Goal: Task Accomplishment & Management: Use online tool/utility

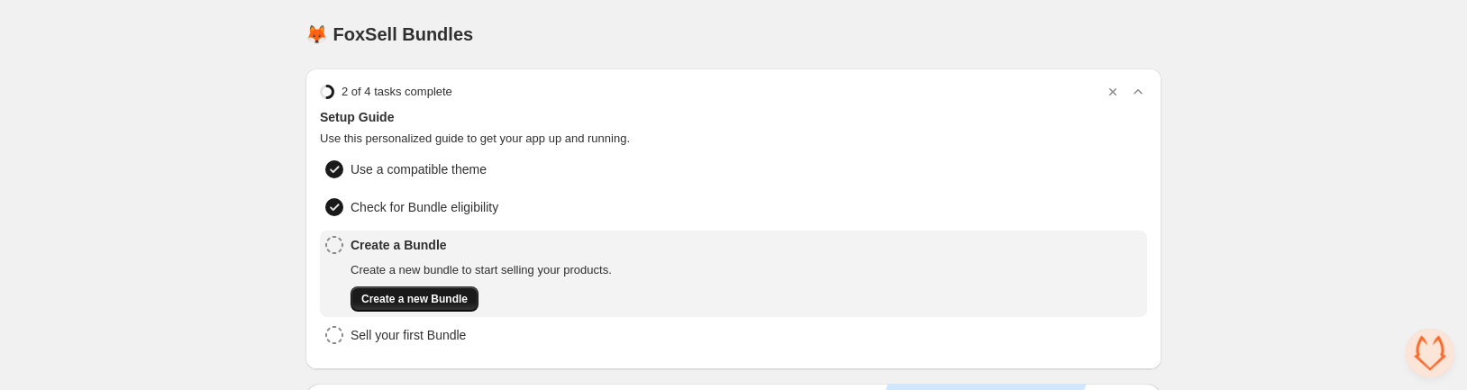
click at [441, 292] on span "Create a new Bundle" at bounding box center [414, 299] width 106 height 14
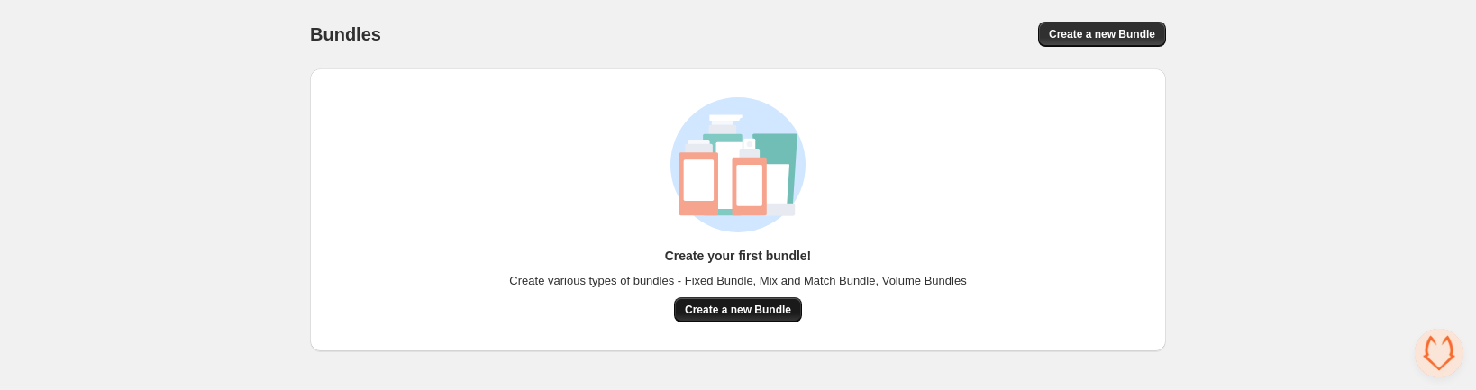
click at [784, 315] on span "Create a new Bundle" at bounding box center [738, 310] width 106 height 14
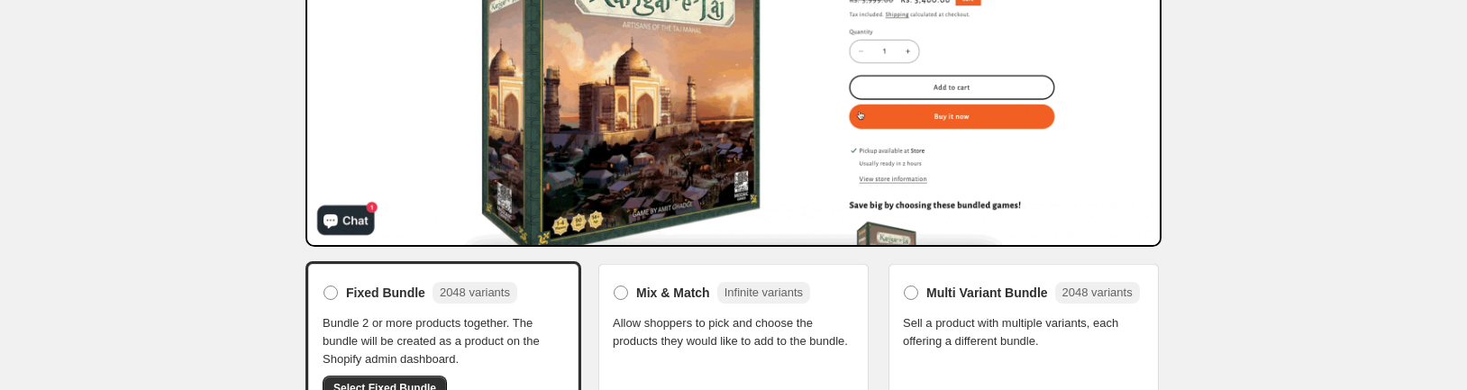
scroll to position [416, 0]
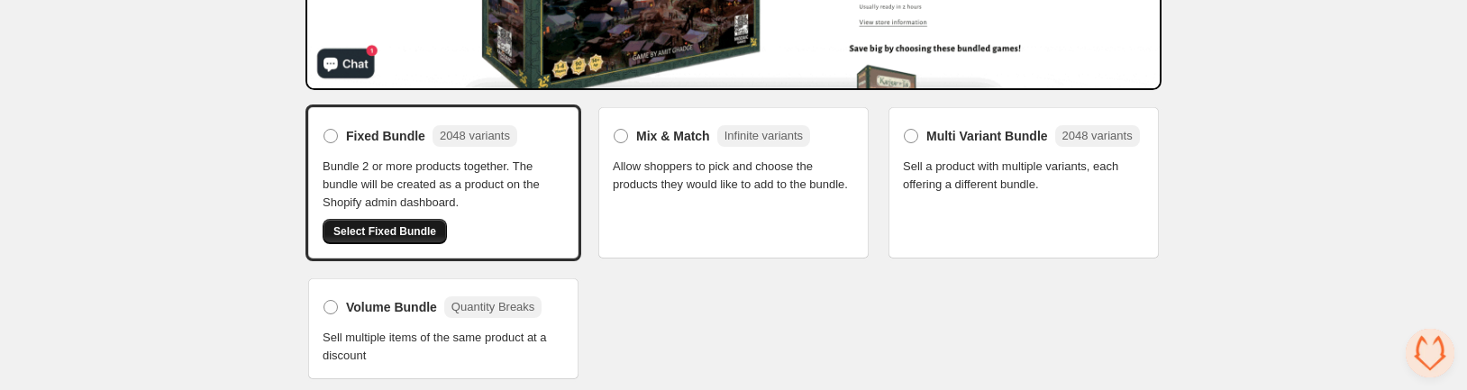
click at [415, 222] on button "Select Fixed Bundle" at bounding box center [385, 231] width 124 height 25
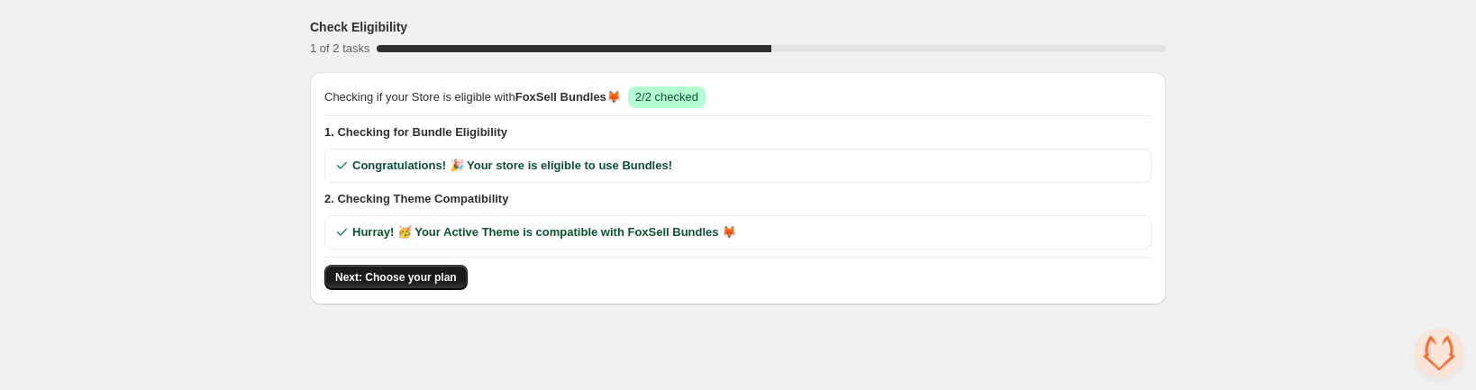
click at [399, 279] on span "Next: Choose your plan" at bounding box center [396, 277] width 122 height 14
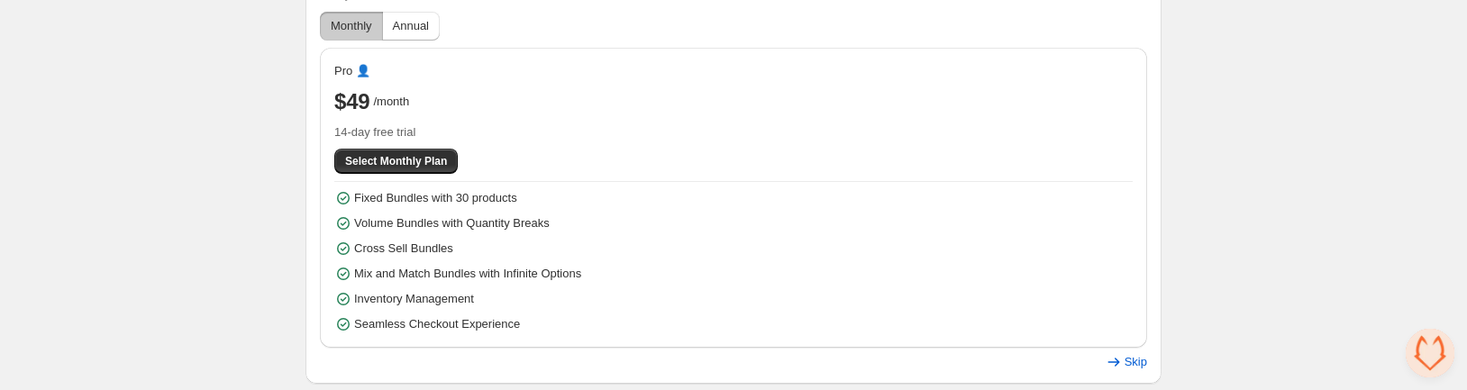
scroll to position [216, 0]
click at [1138, 364] on span "Skip" at bounding box center [1136, 361] width 23 height 14
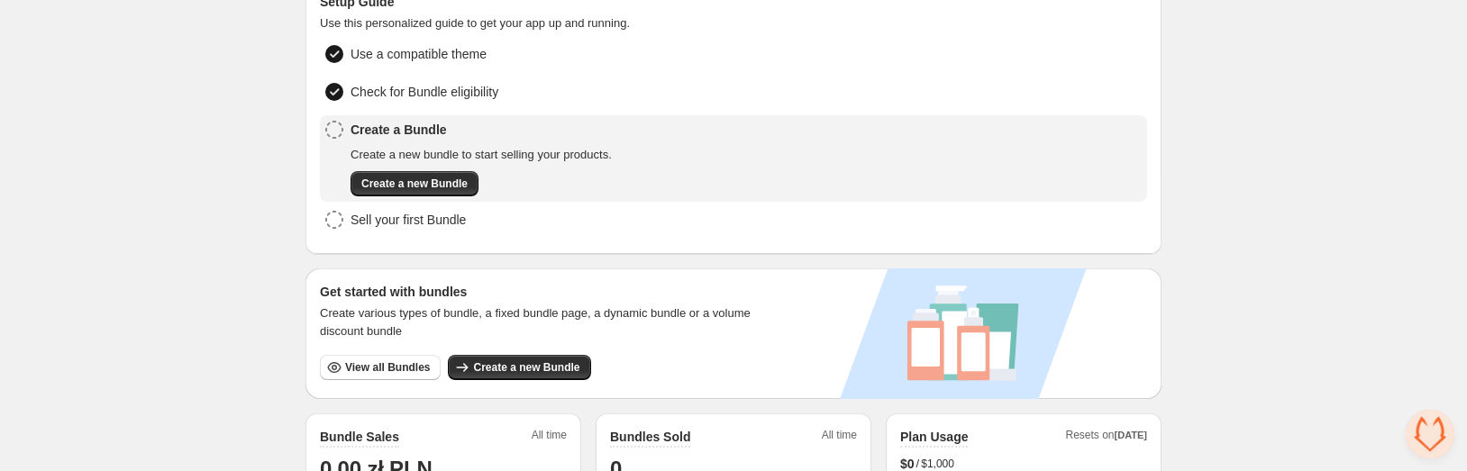
scroll to position [108, 0]
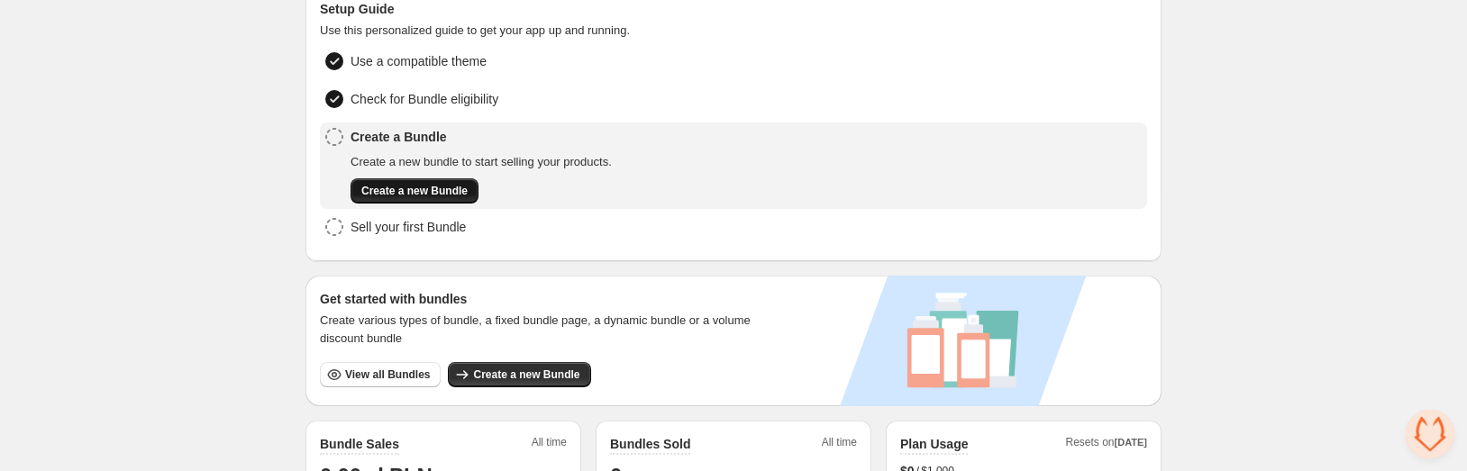
click at [398, 193] on span "Create a new Bundle" at bounding box center [414, 191] width 106 height 14
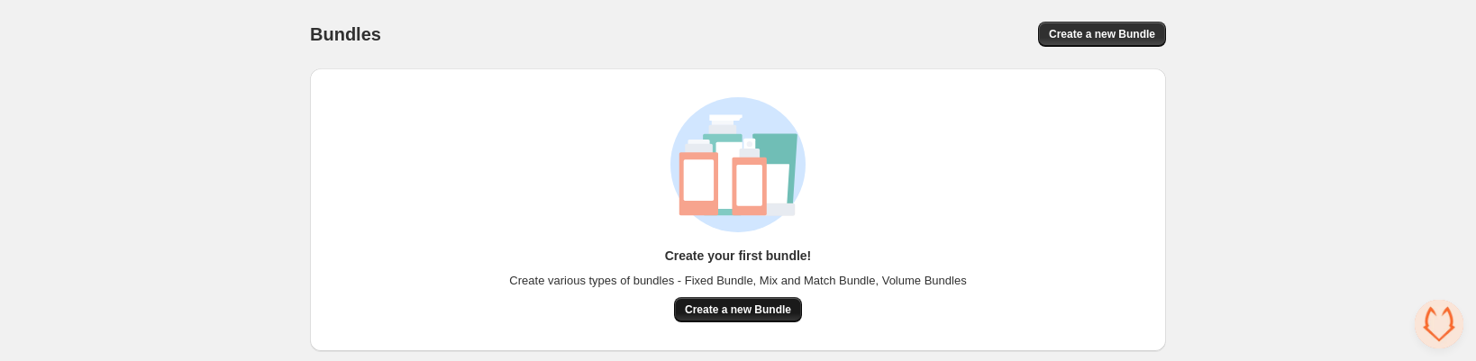
click at [732, 306] on span "Create a new Bundle" at bounding box center [738, 310] width 106 height 14
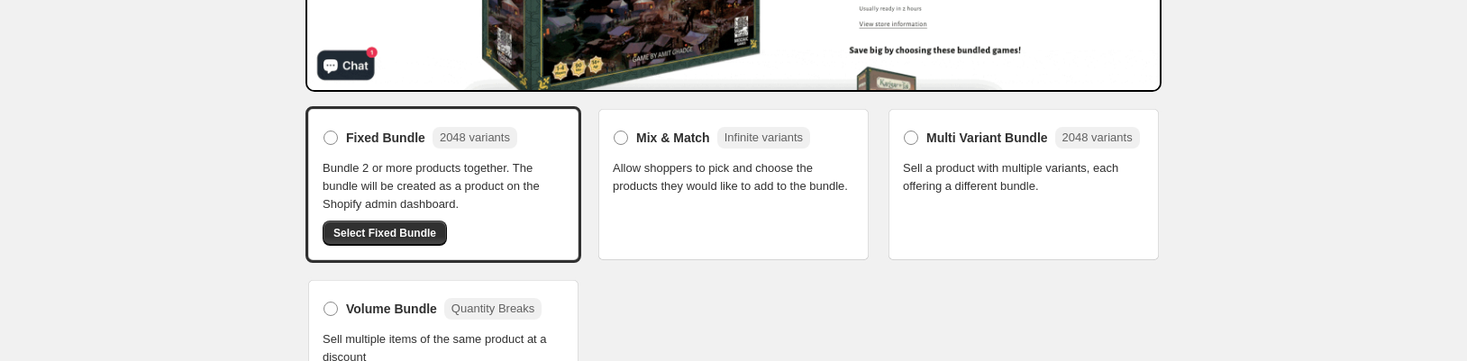
scroll to position [444, 0]
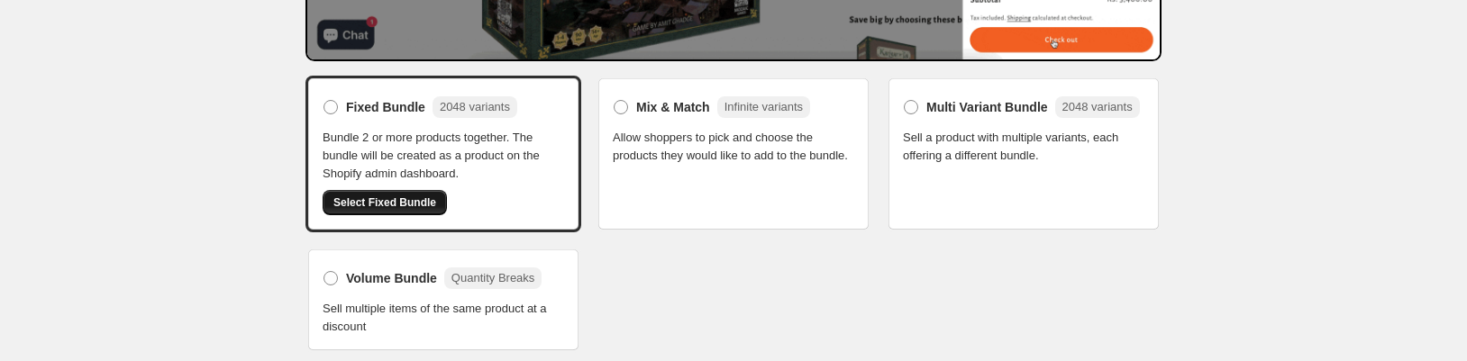
click at [396, 205] on span "Select Fixed Bundle" at bounding box center [385, 203] width 103 height 14
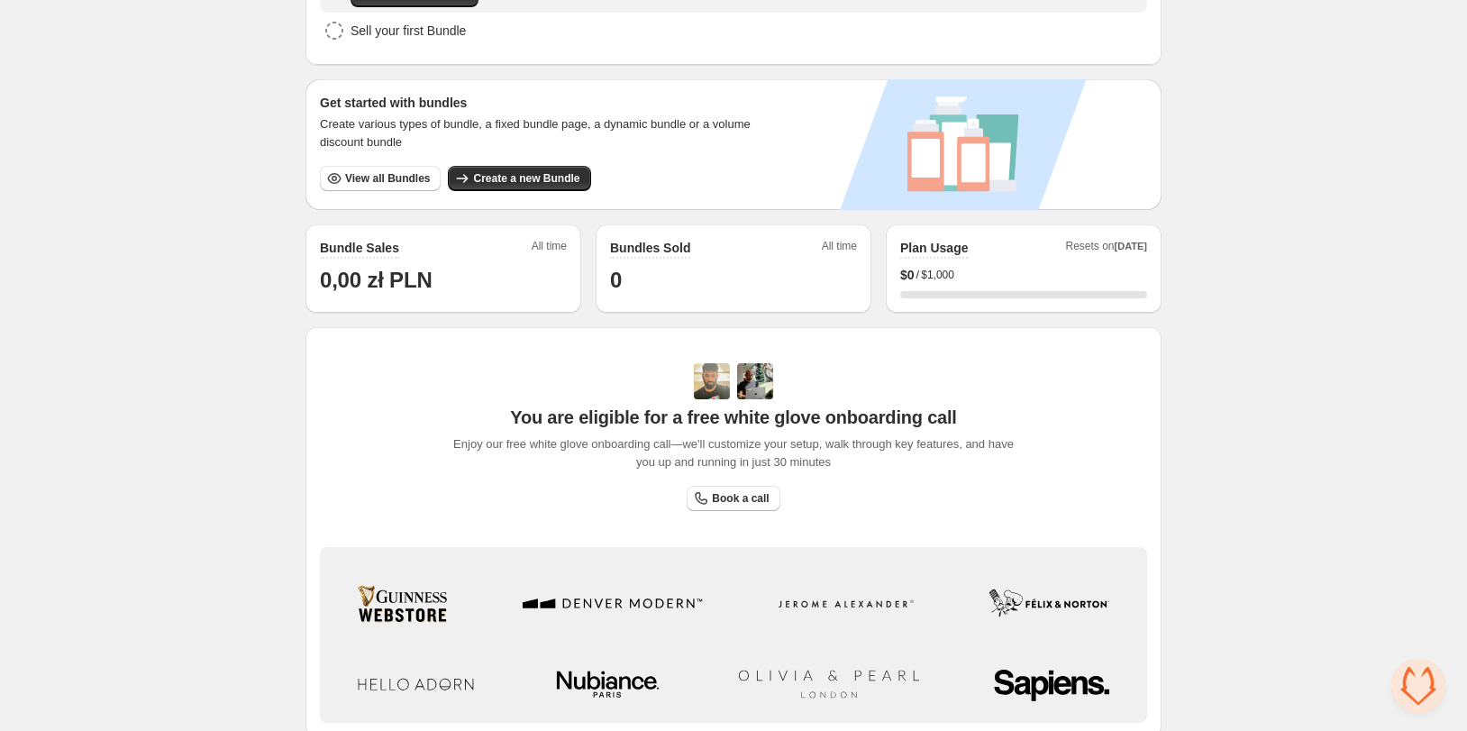
scroll to position [462, 0]
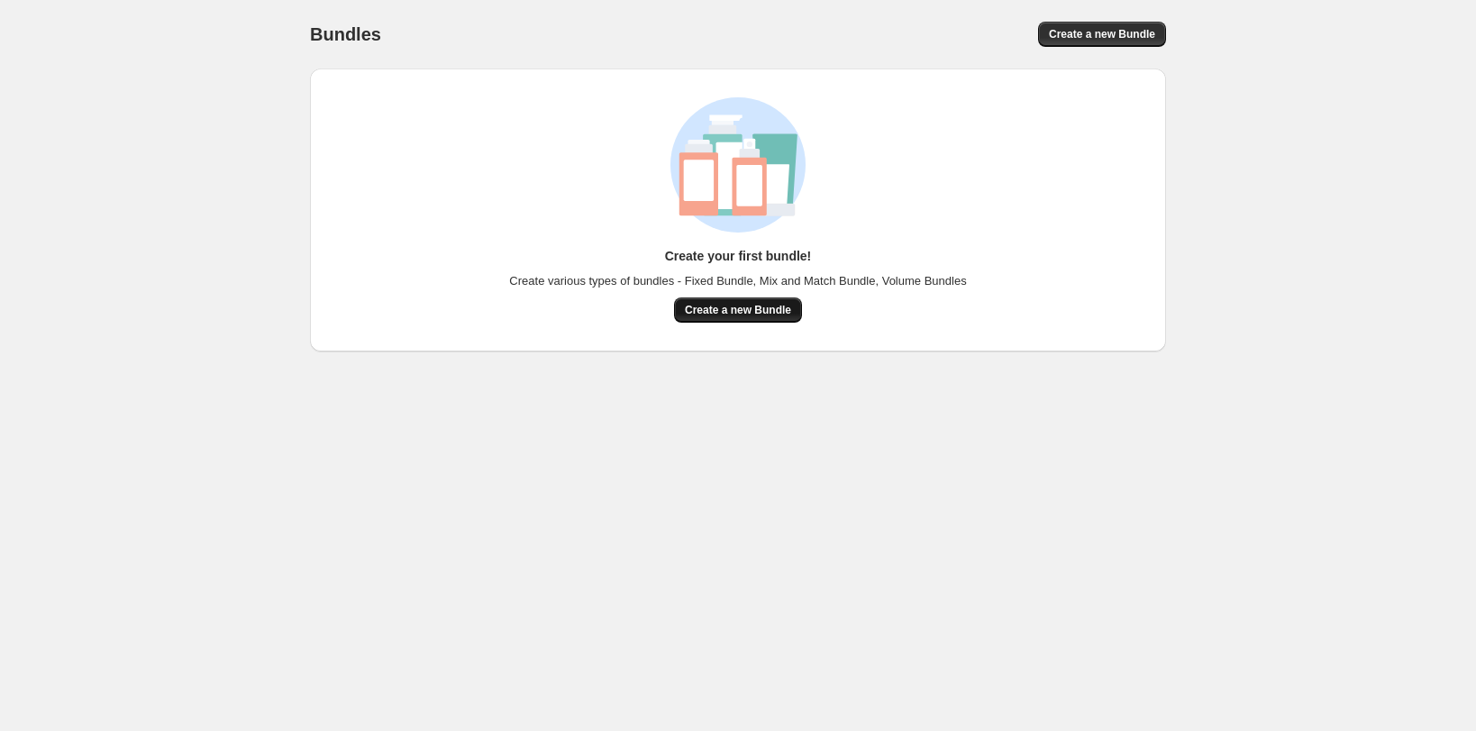
click at [705, 306] on span "Create a new Bundle" at bounding box center [738, 310] width 106 height 14
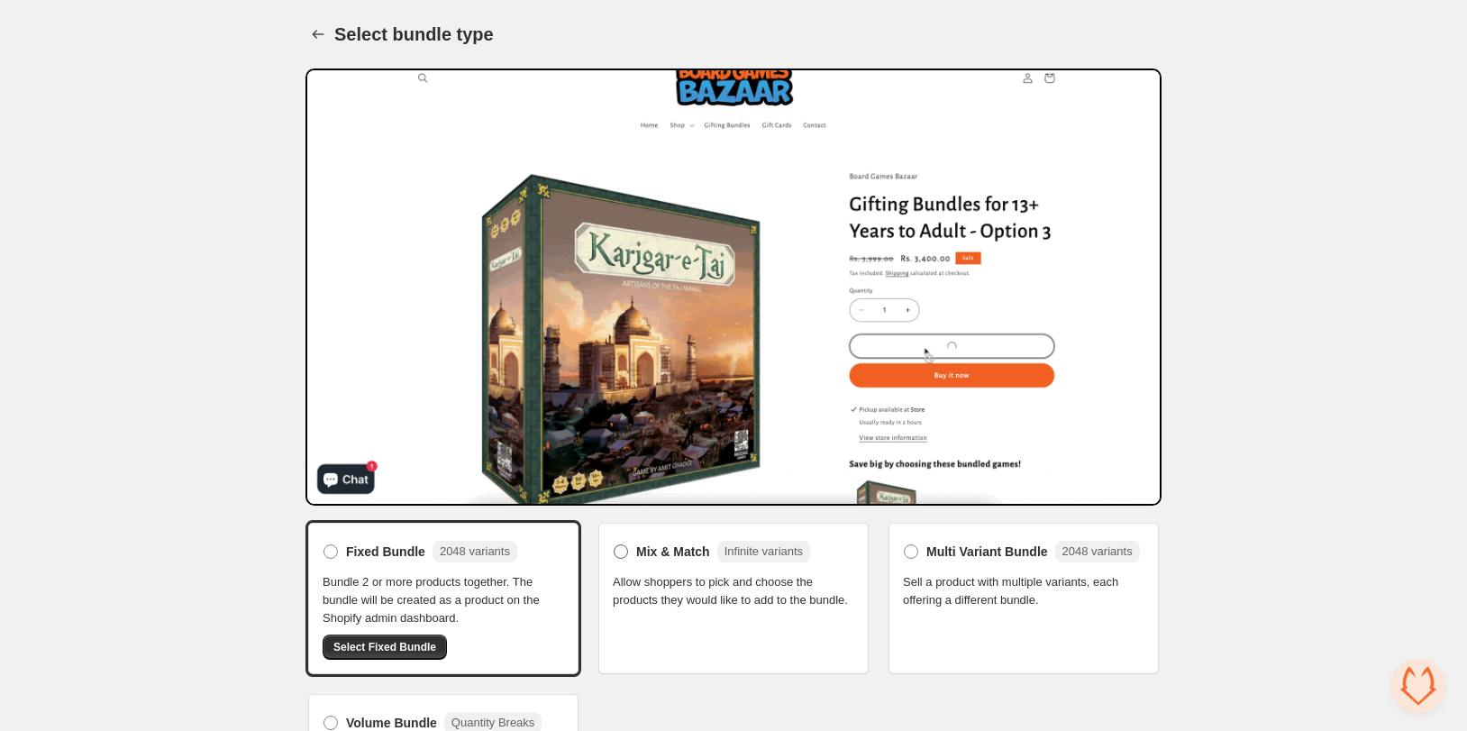
click at [666, 541] on div "Mix & Match Infinite variants" at bounding box center [723, 552] width 174 height 22
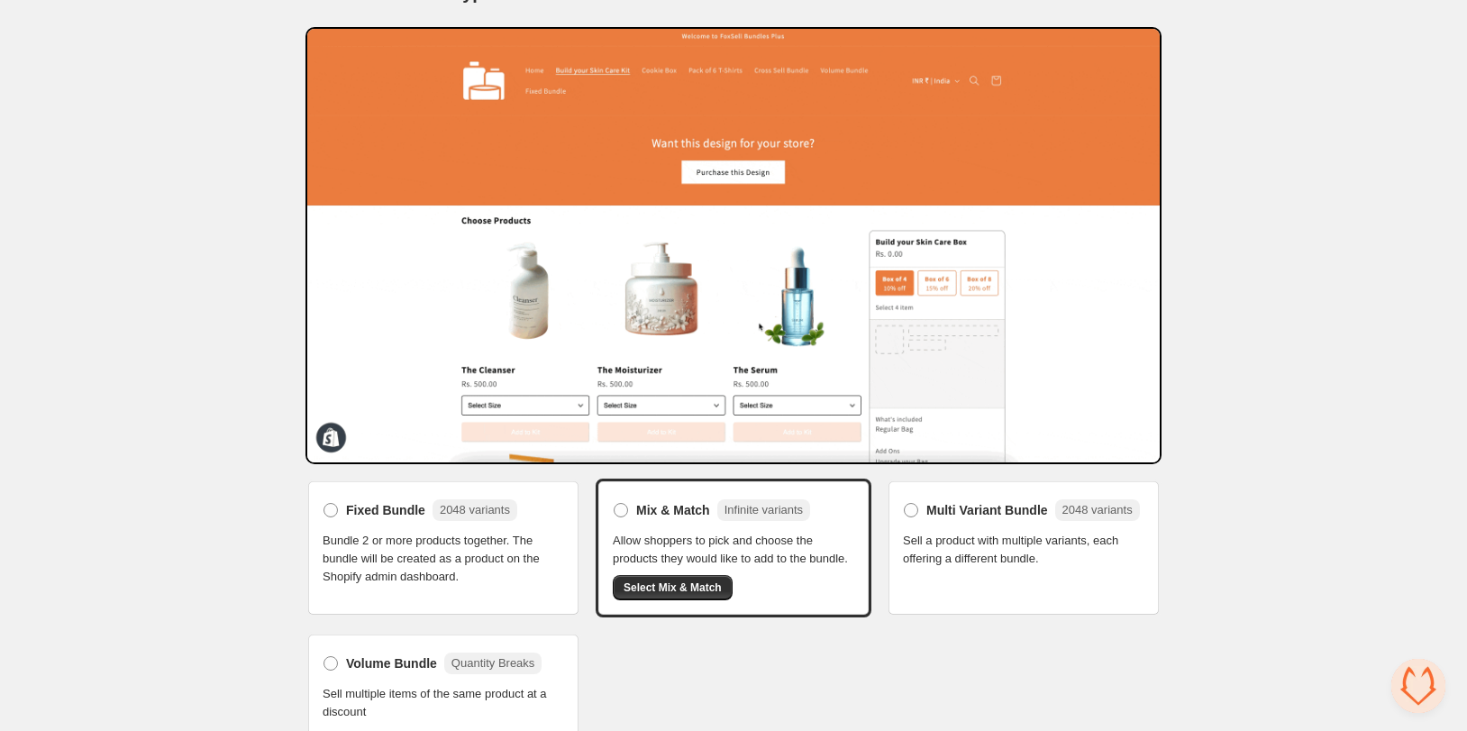
scroll to position [57, 0]
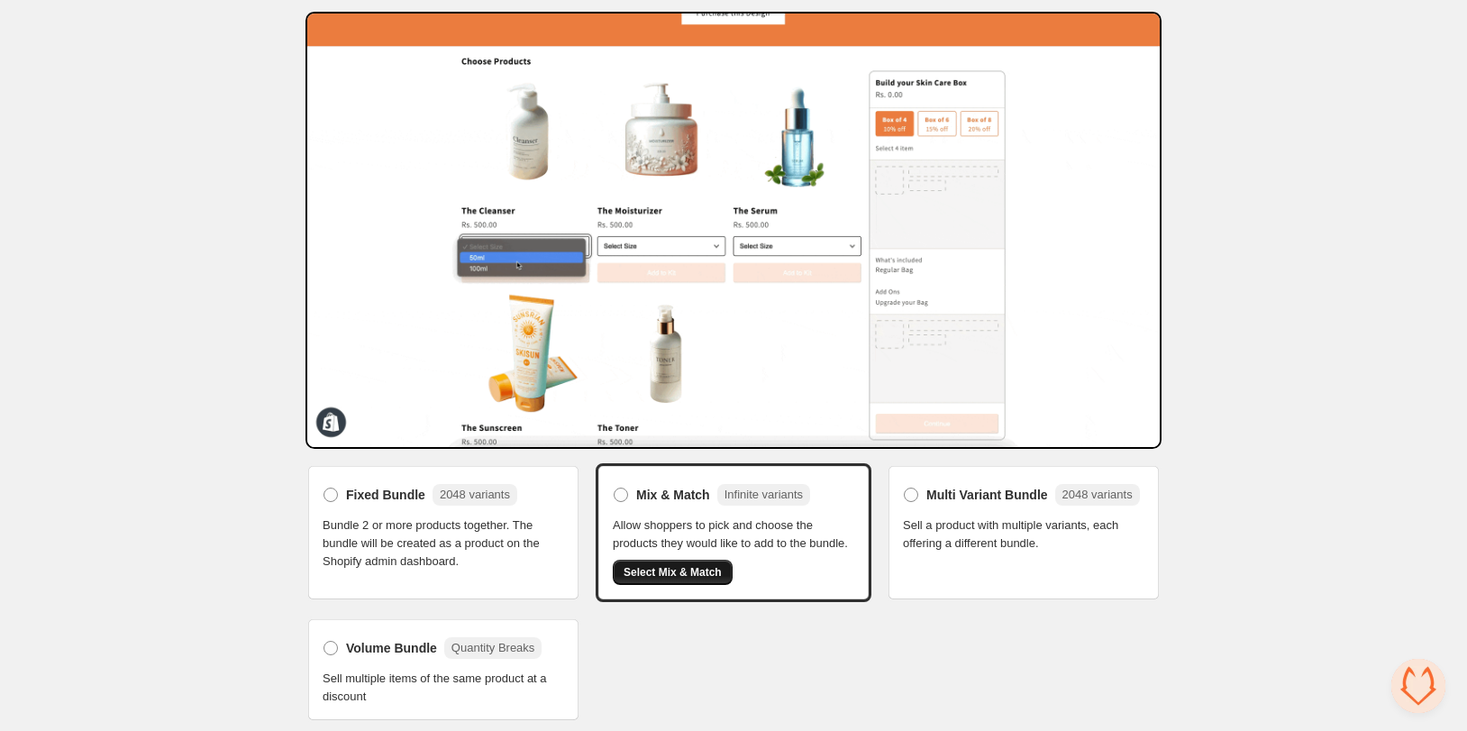
click at [674, 578] on button "Select Mix & Match" at bounding box center [673, 572] width 120 height 25
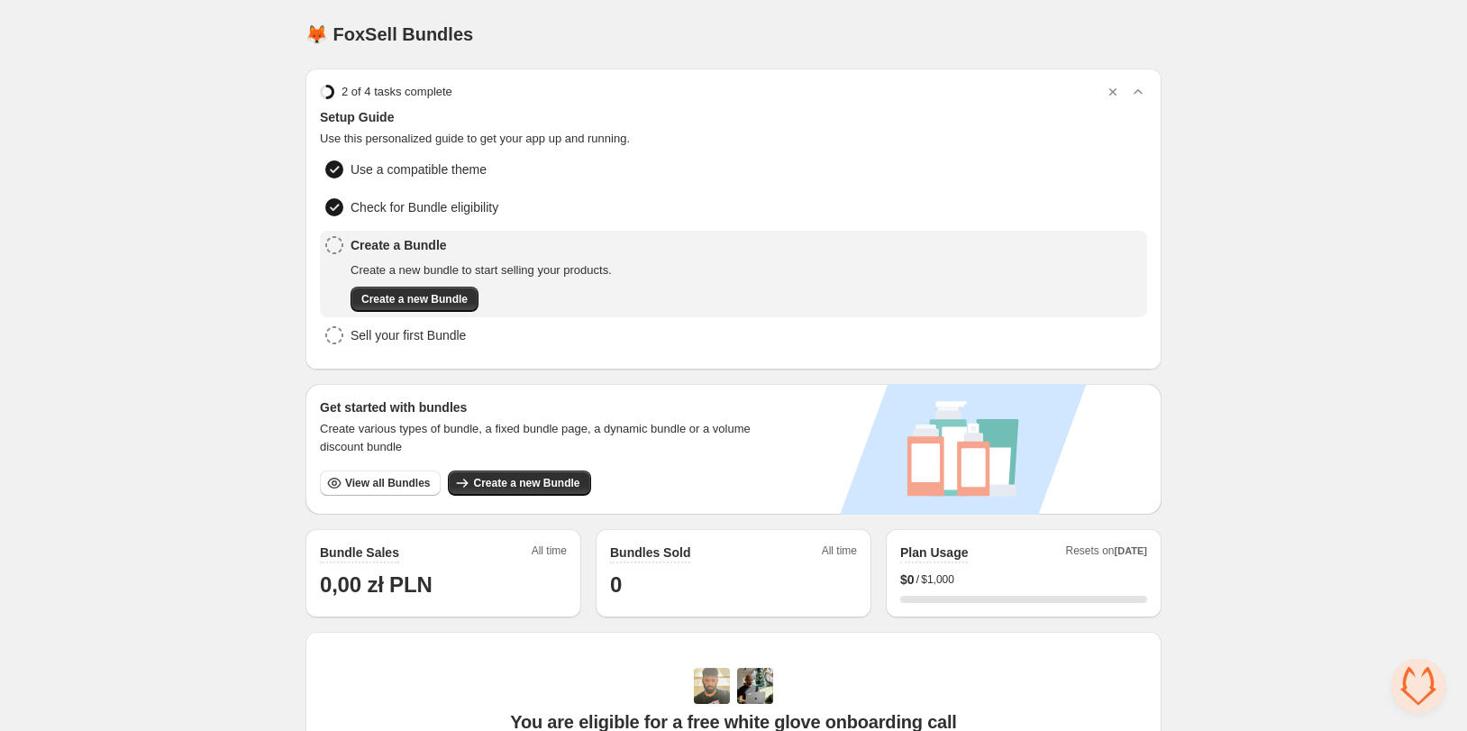
drag, startPoint x: 1251, startPoint y: 315, endPoint x: 1228, endPoint y: 311, distance: 23.7
click at [1248, 315] on div "Home Bundles Analytics Plan and Billing 🦊 FoxSell Bundles. This page is ready 🦊…" at bounding box center [733, 596] width 1467 height 1193
click at [394, 305] on span "Create a new Bundle" at bounding box center [414, 299] width 106 height 14
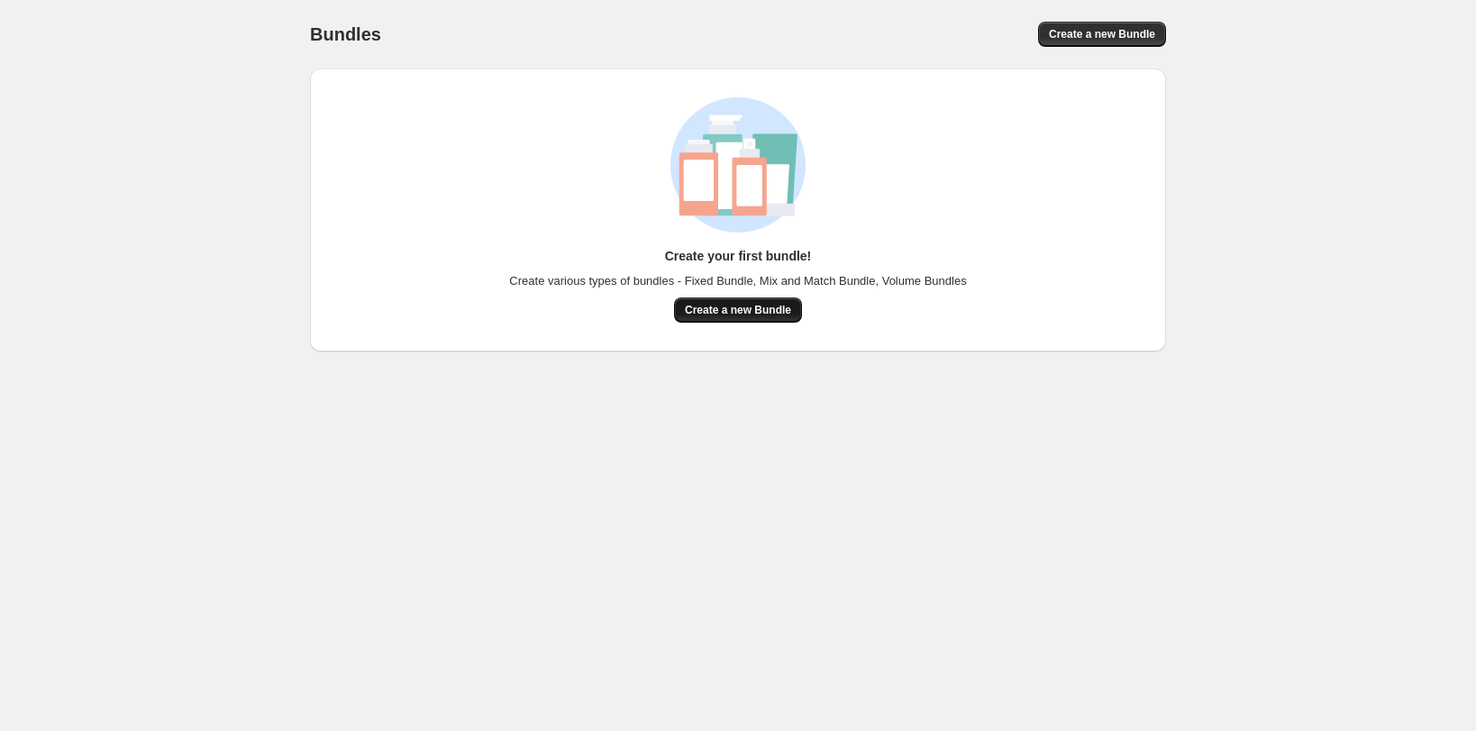
click at [707, 309] on span "Create a new Bundle" at bounding box center [738, 310] width 106 height 14
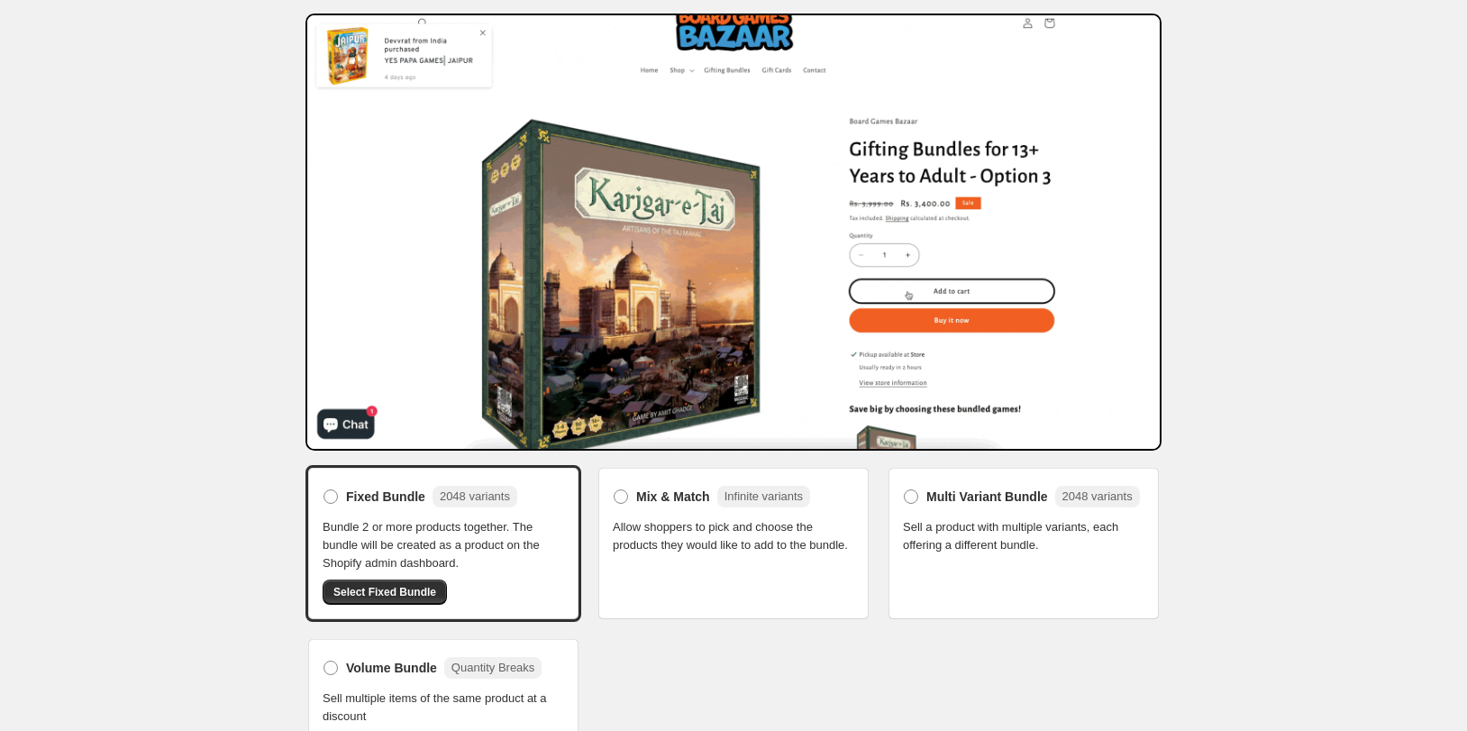
scroll to position [75, 0]
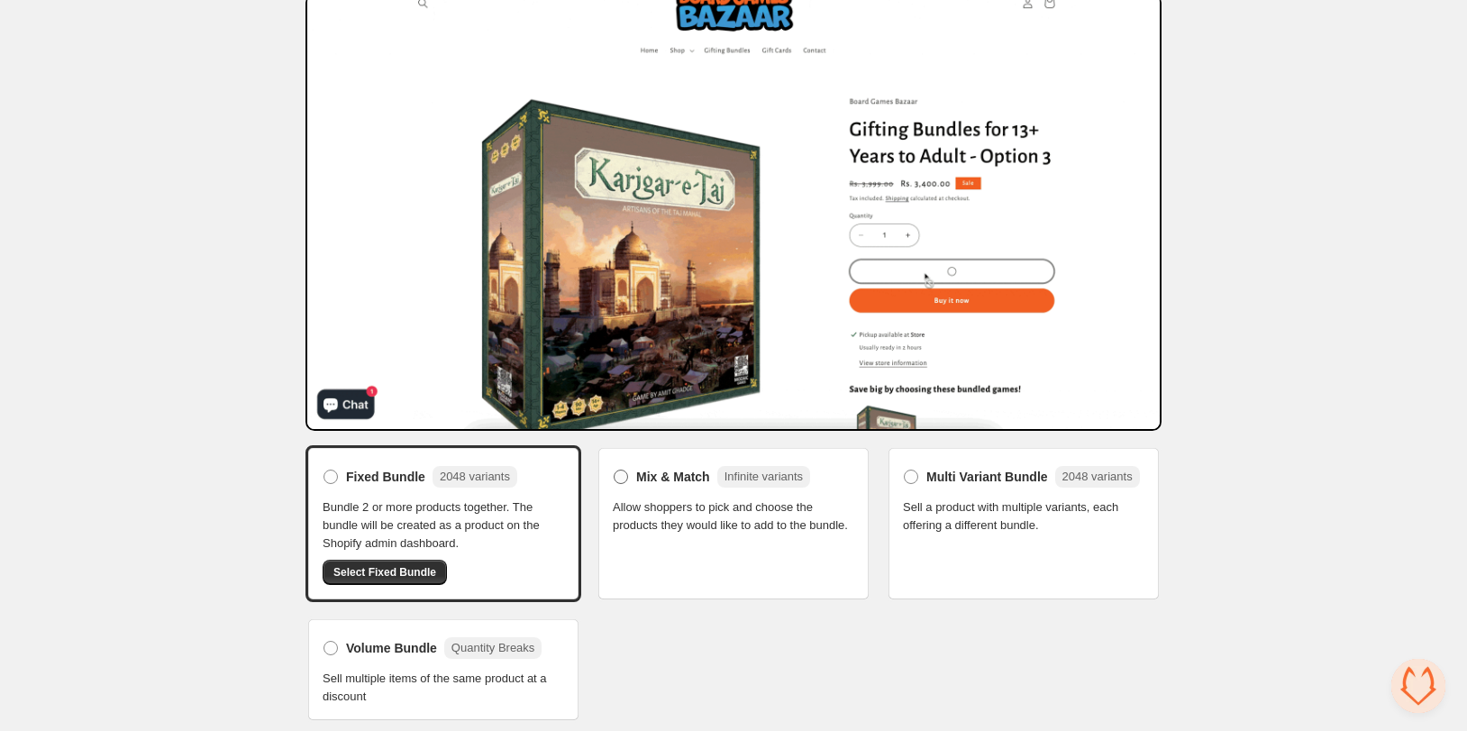
click at [673, 475] on span "Mix & Match" at bounding box center [673, 477] width 74 height 18
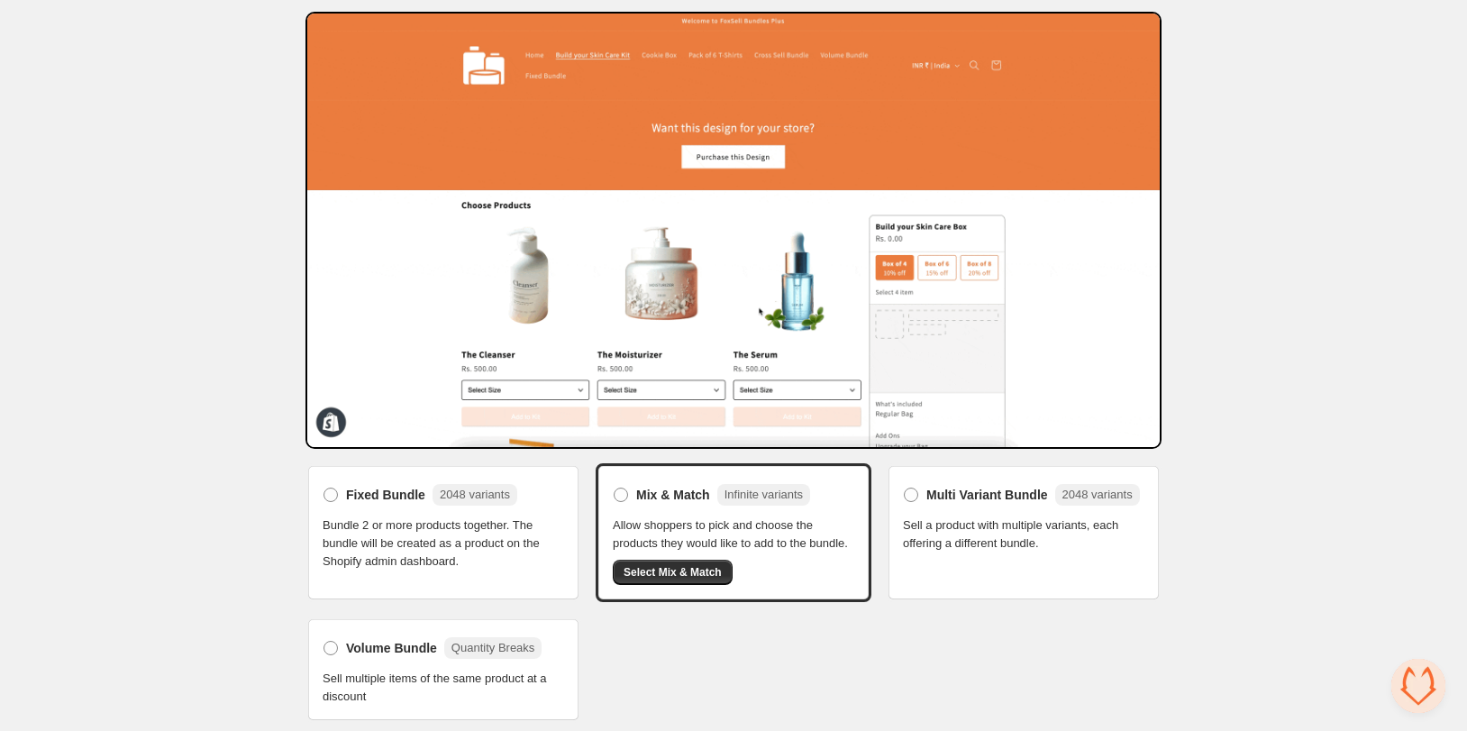
scroll to position [0, 0]
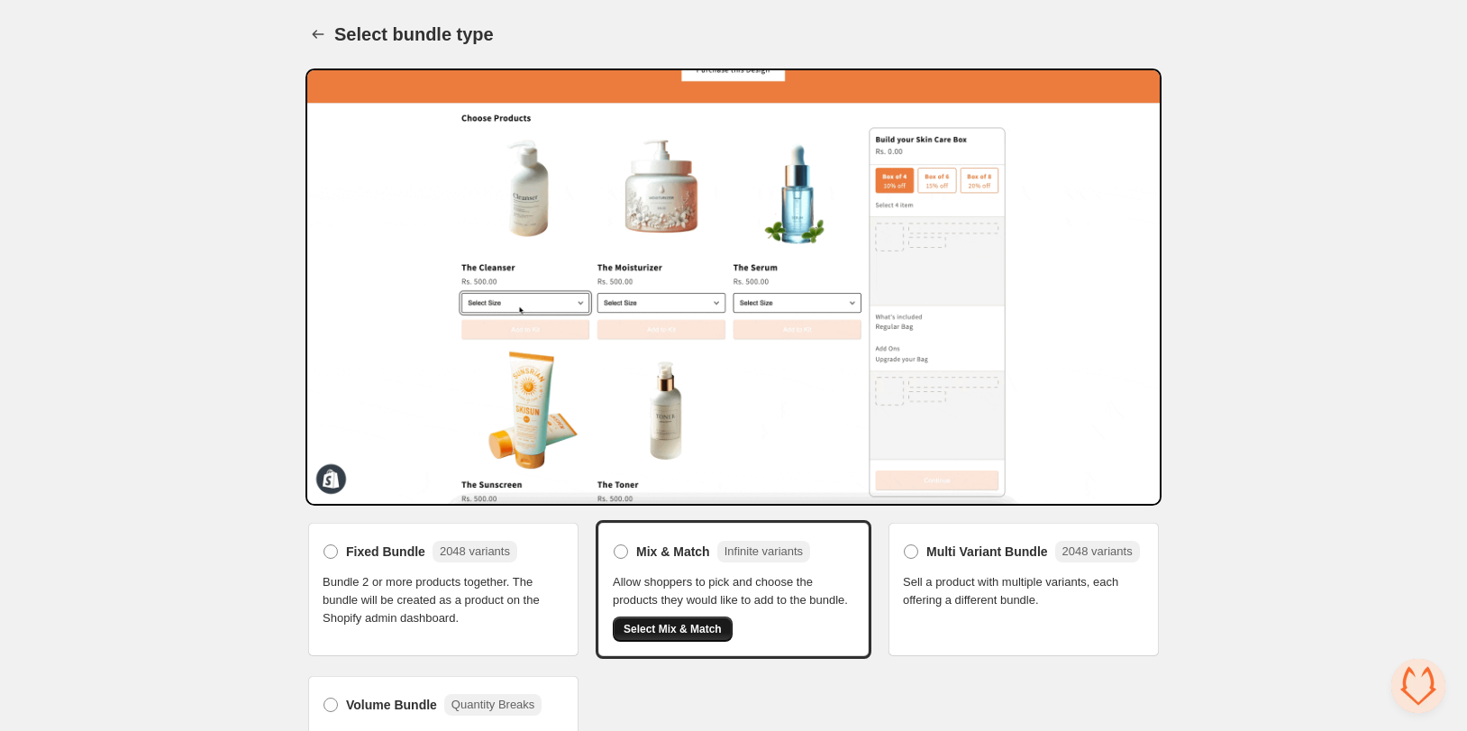
click at [661, 634] on span "Select Mix & Match" at bounding box center [673, 629] width 98 height 14
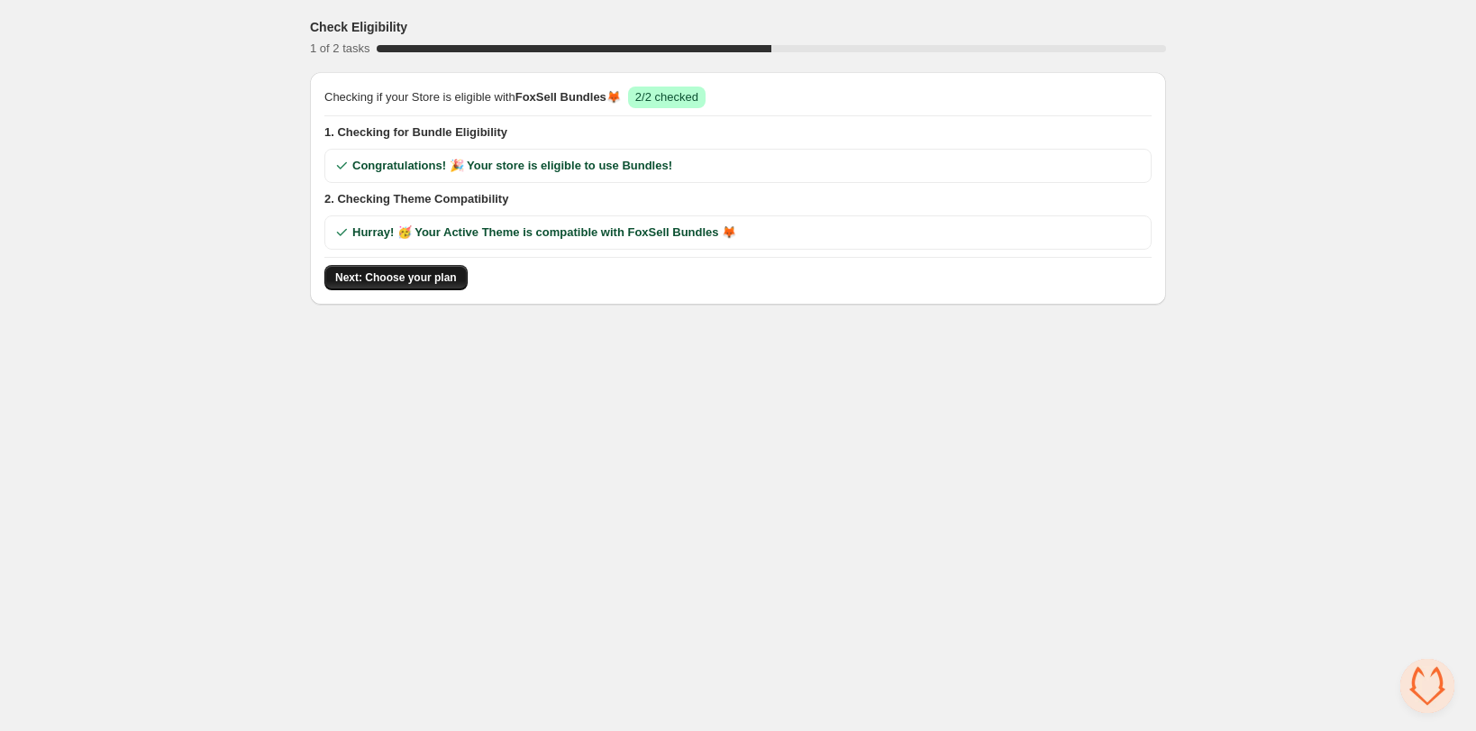
click at [393, 286] on button "Next: Choose your plan" at bounding box center [396, 277] width 143 height 25
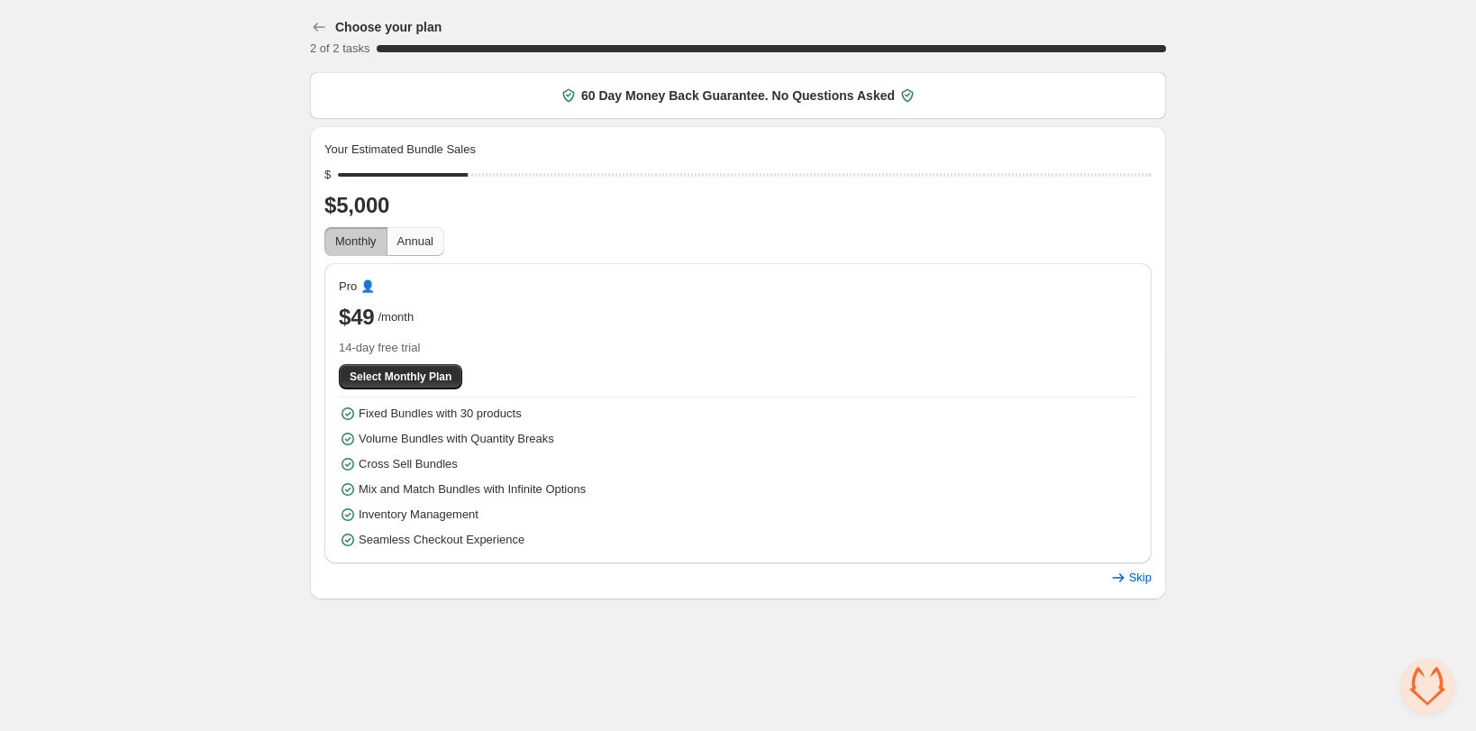
click at [422, 246] on span "Annual" at bounding box center [416, 241] width 36 height 14
click at [380, 243] on button "Monthly" at bounding box center [356, 241] width 63 height 29
click at [406, 380] on span "Select Monthly Plan" at bounding box center [401, 377] width 102 height 14
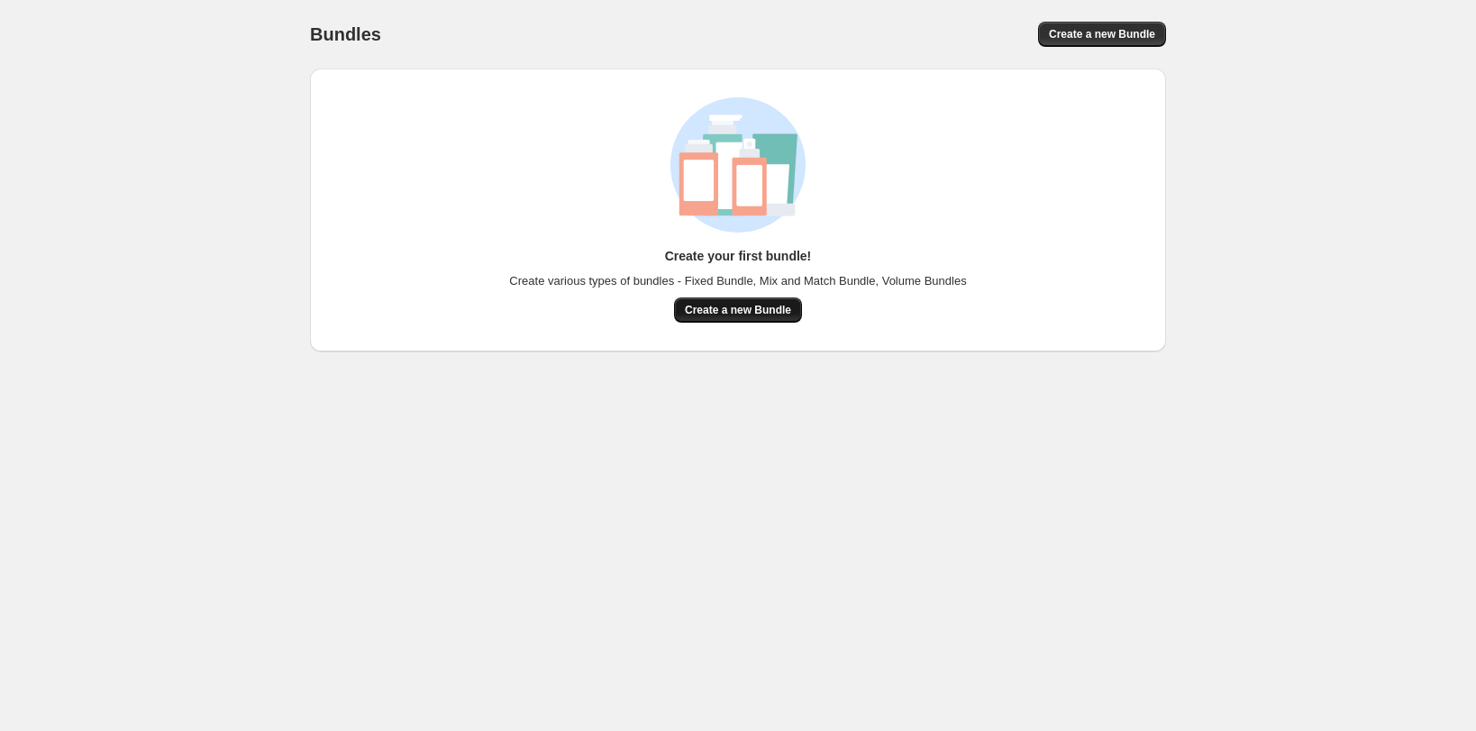
click at [745, 321] on button "Create a new Bundle" at bounding box center [738, 309] width 128 height 25
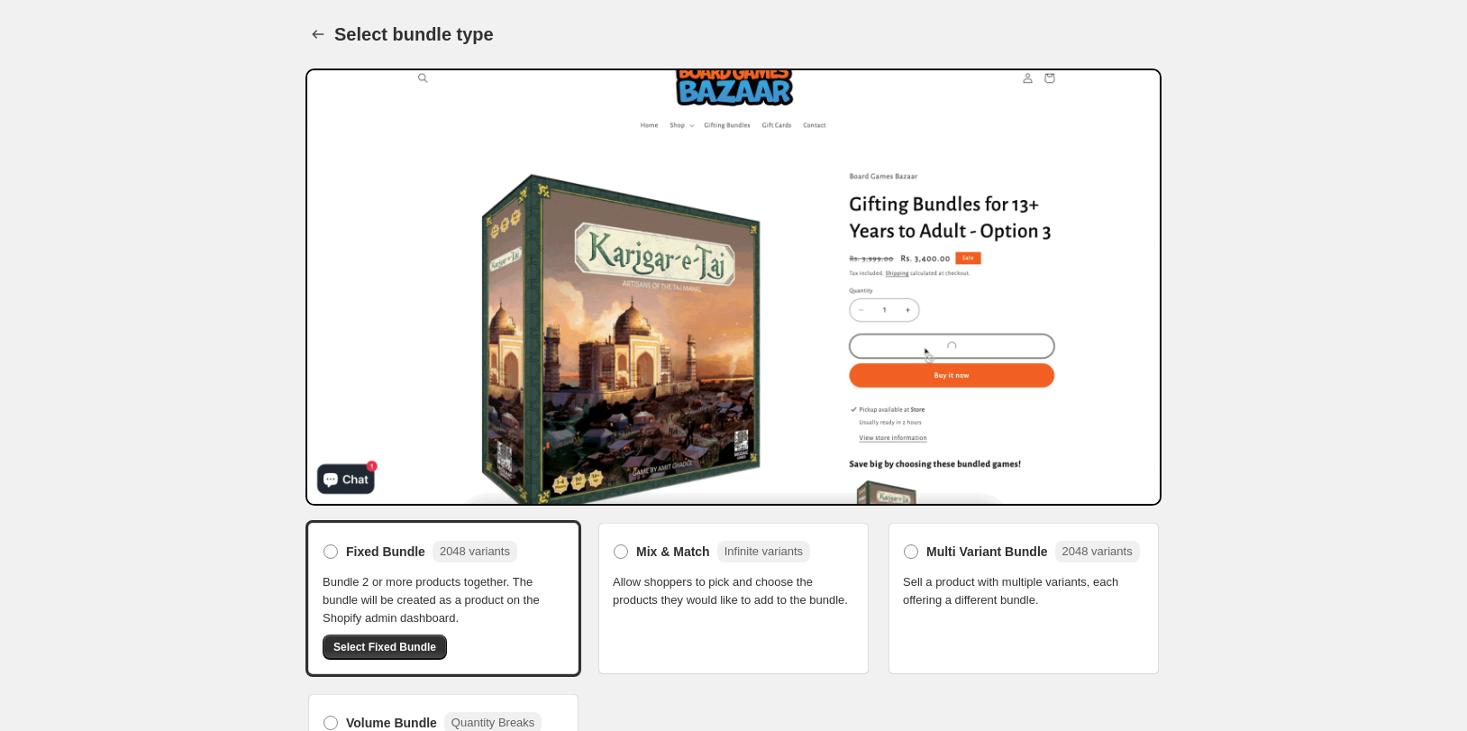
click at [598, 534] on div "Mix & Match Infinite variants Allow shoppers to pick and choose the products th…" at bounding box center [734, 598] width 276 height 157
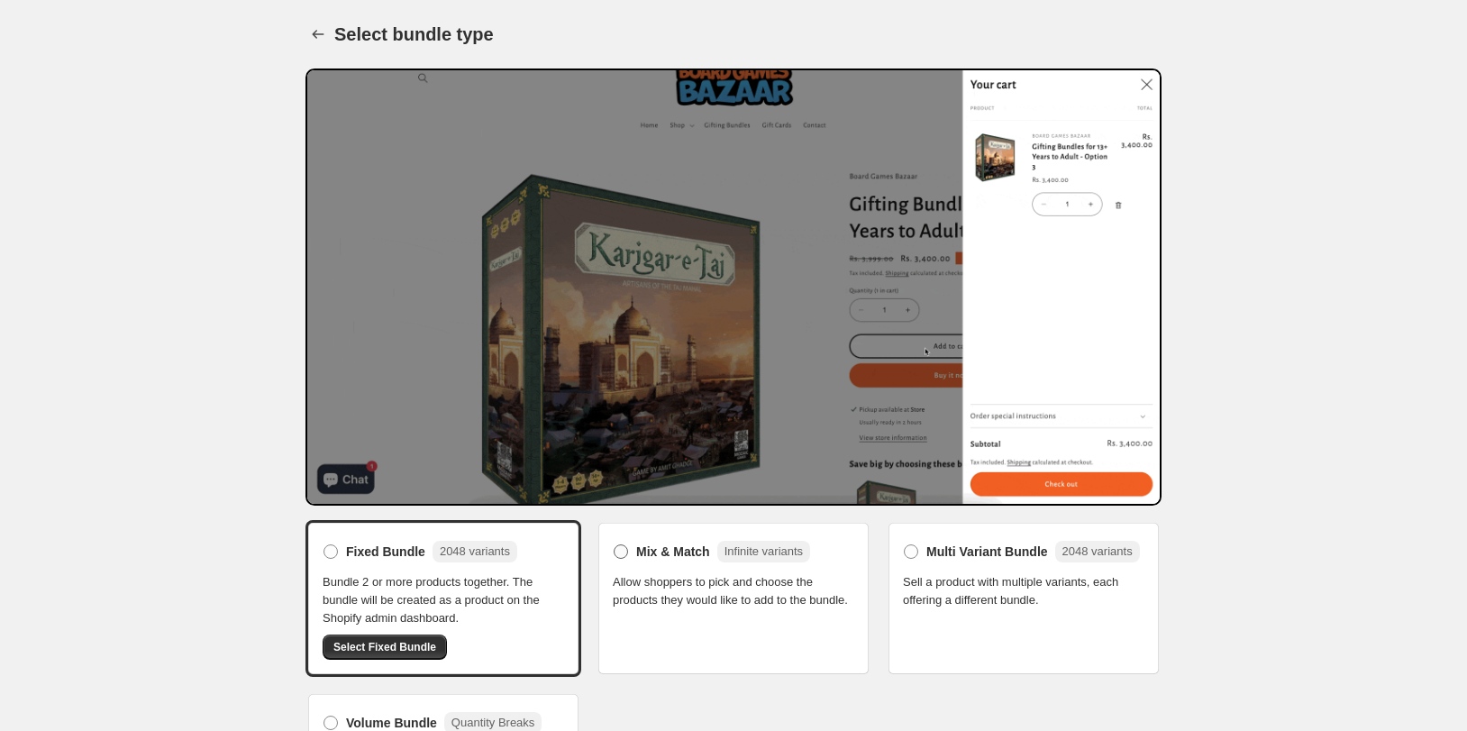
click at [613, 542] on label "Mix & Match Infinite variants" at bounding box center [711, 551] width 197 height 29
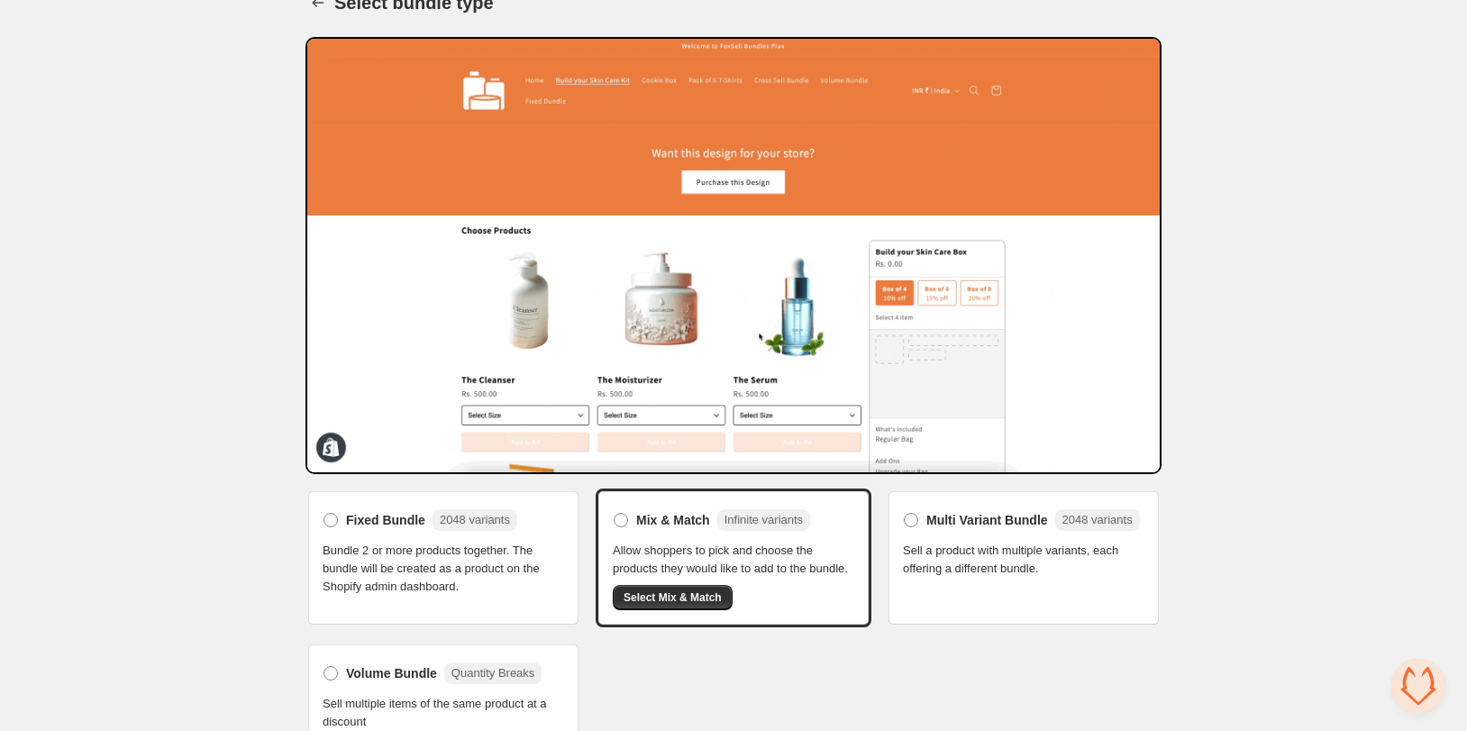
scroll to position [57, 0]
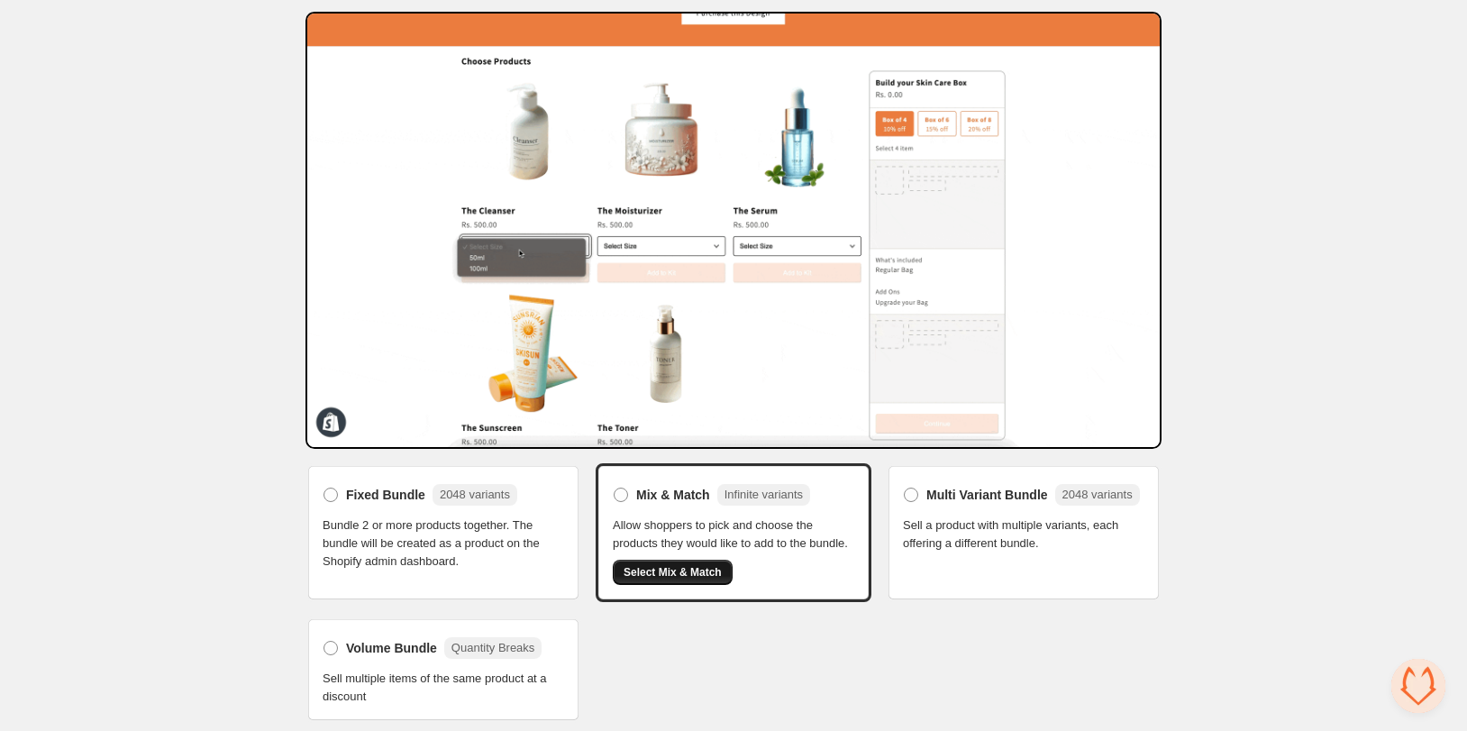
click at [699, 575] on span "Select Mix & Match" at bounding box center [673, 572] width 98 height 14
